Goal: Information Seeking & Learning: Understand process/instructions

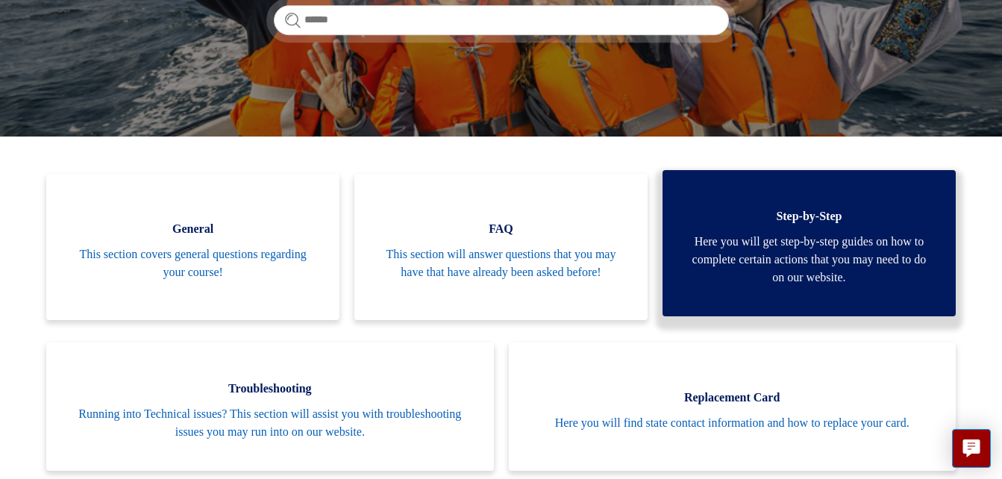
click at [762, 237] on span "Here you will get step-by-step guides on how to complete certain actions that y…" at bounding box center [809, 260] width 249 height 54
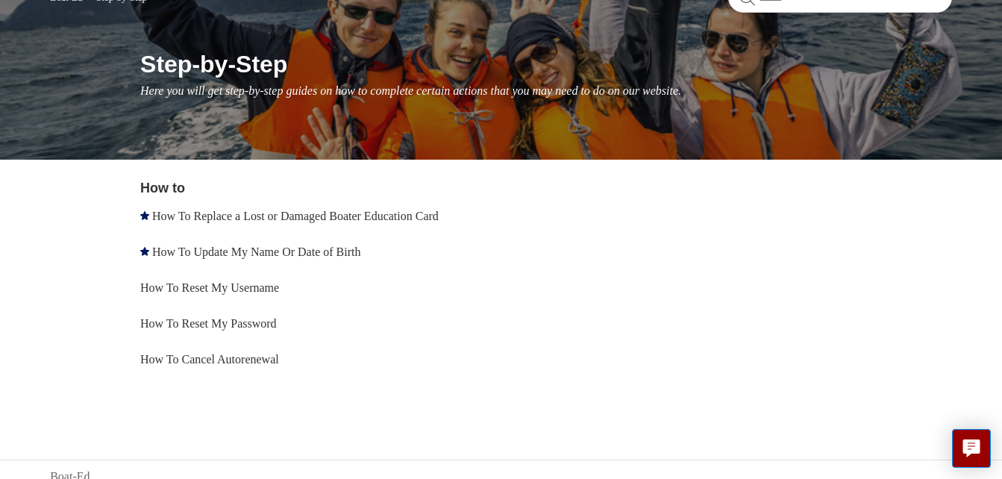
scroll to position [163, 0]
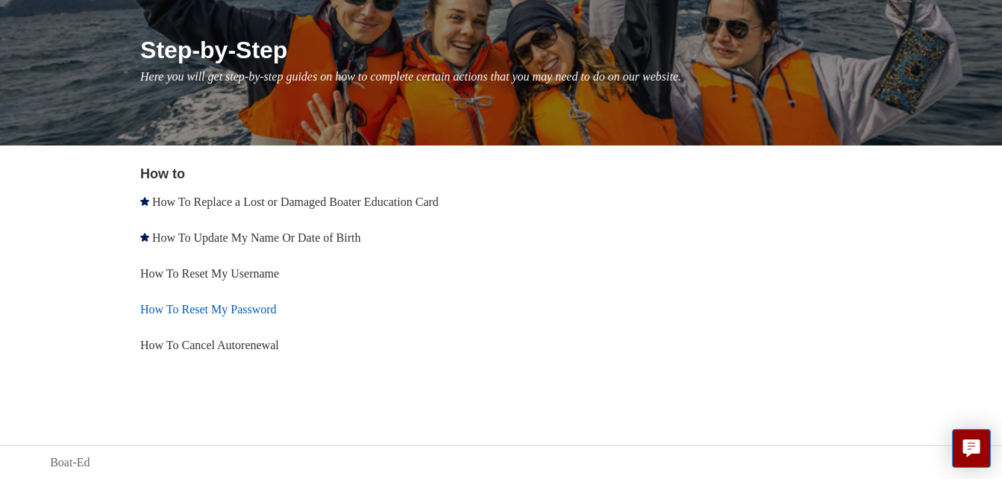
click at [261, 304] on link "How To Reset My Password" at bounding box center [208, 309] width 137 height 13
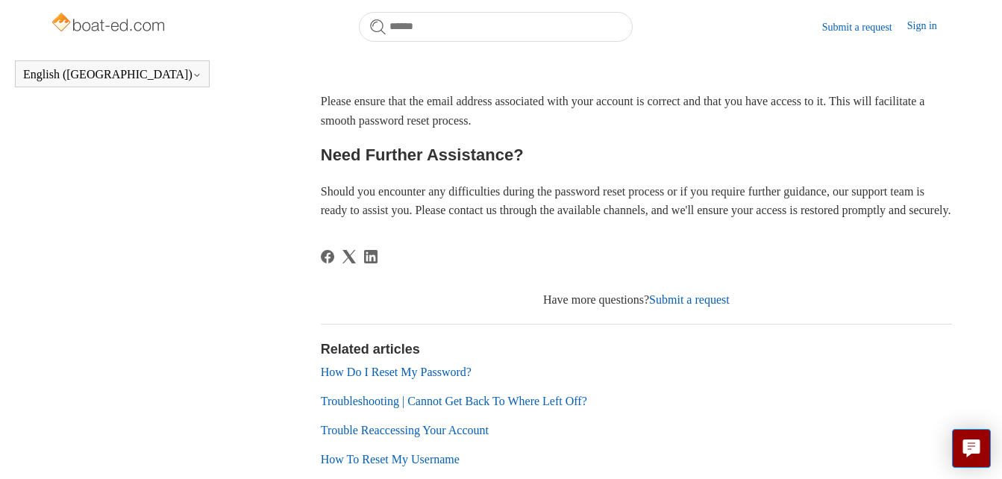
scroll to position [772, 0]
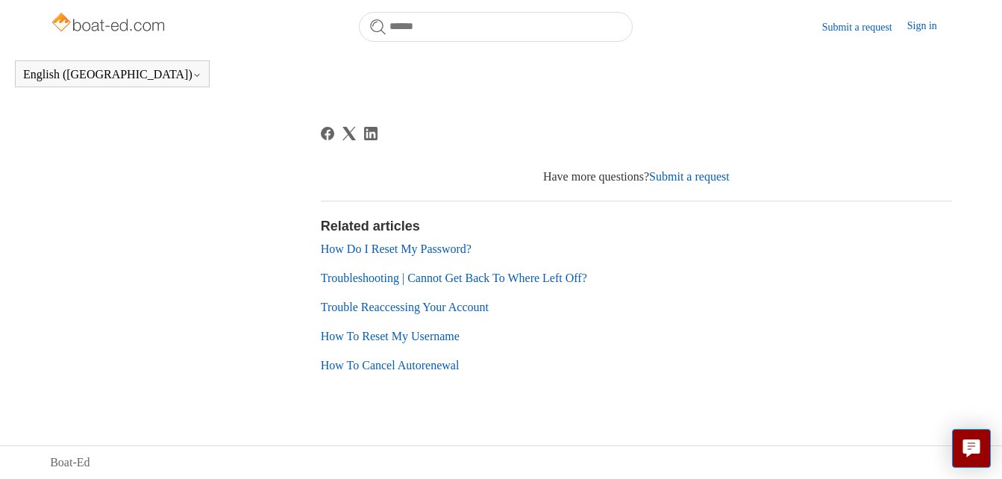
click at [462, 307] on link "Trouble Reaccessing Your Account" at bounding box center [405, 307] width 168 height 13
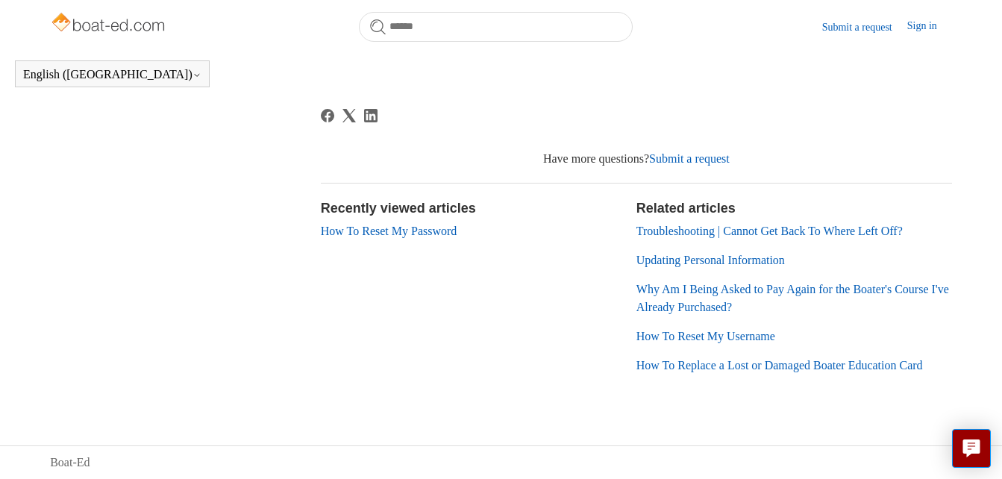
scroll to position [522, 0]
click at [725, 304] on link "Why Am I Being Asked to Pay Again for the Boater's Course I've Already Purchase…" at bounding box center [793, 298] width 313 height 31
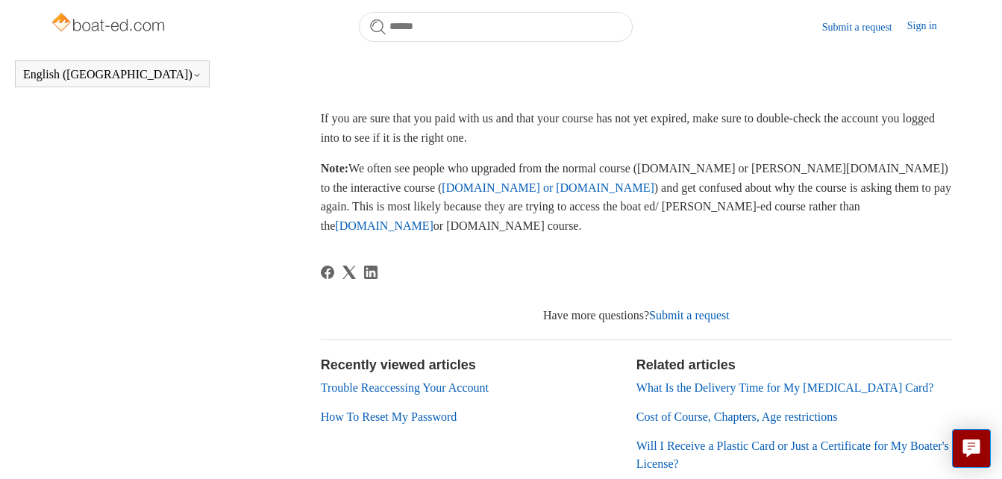
scroll to position [630, 0]
